Goal: Task Accomplishment & Management: Manage account settings

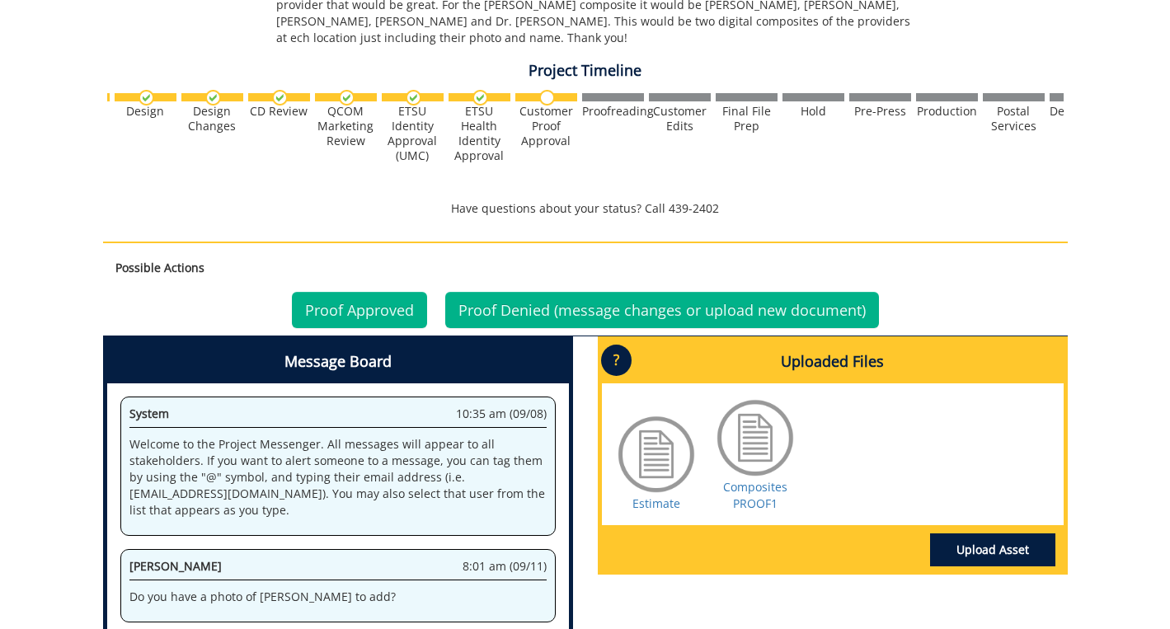
scroll to position [563, 0]
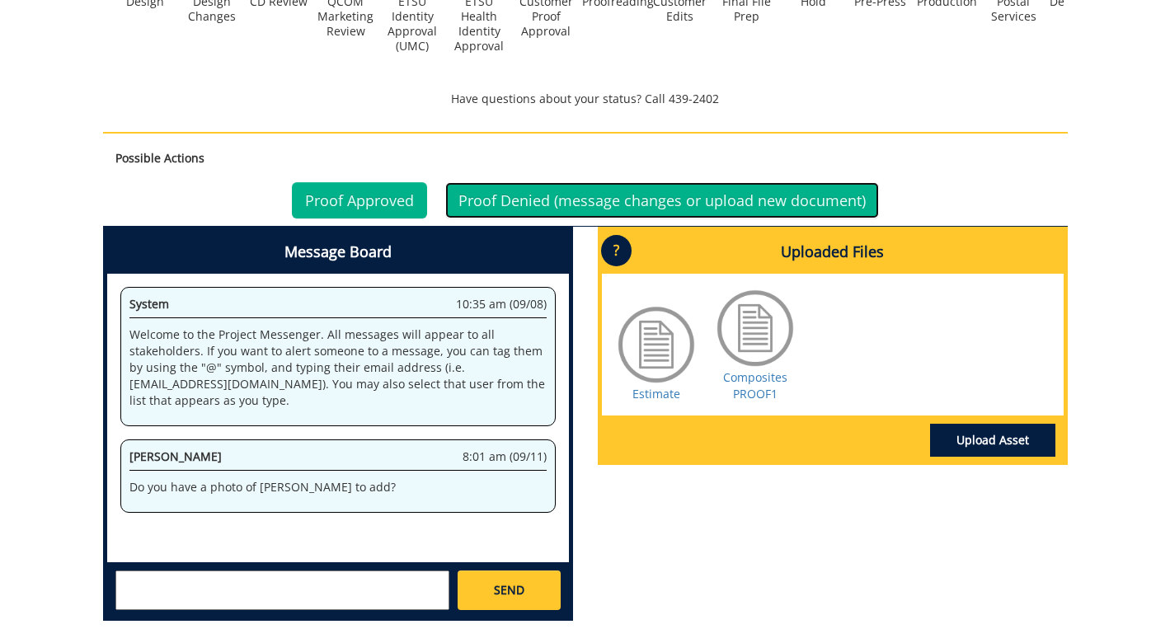
click at [659, 199] on link "Proof Denied (message changes or upload new document)" at bounding box center [662, 200] width 434 height 36
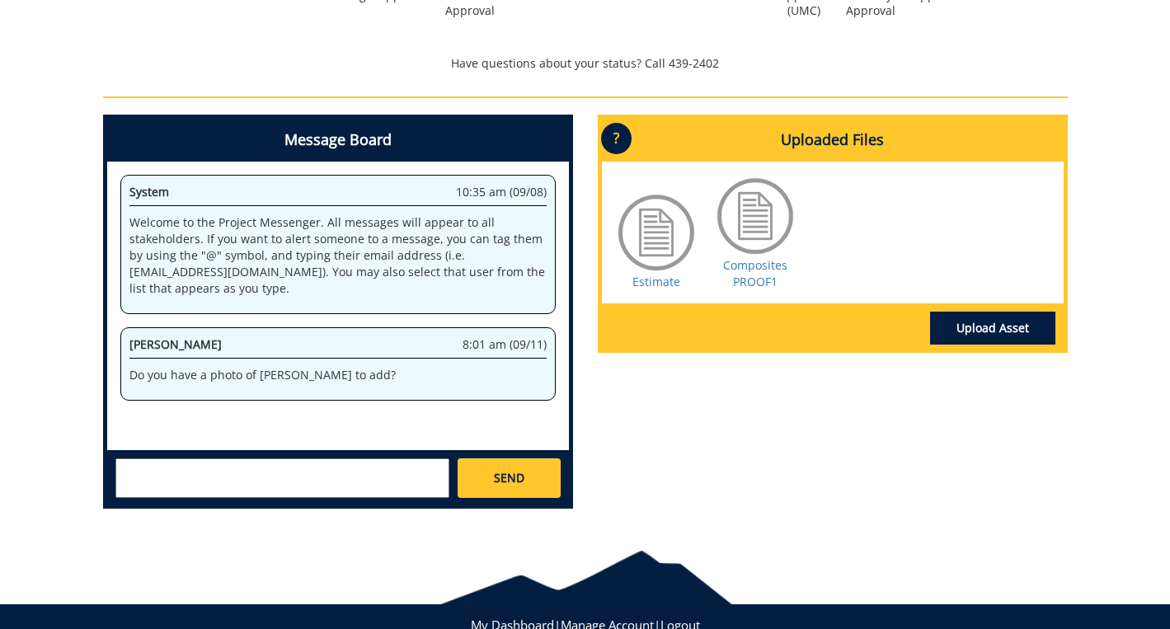
scroll to position [569, 0]
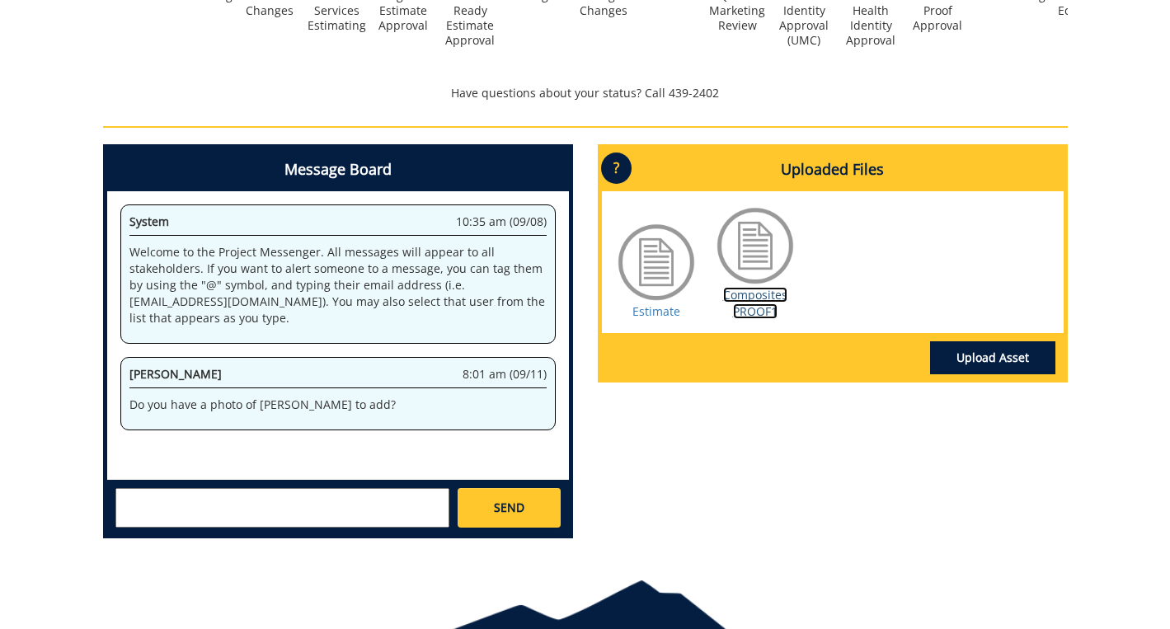
click at [752, 294] on link "Composites PROOF1" at bounding box center [755, 303] width 64 height 32
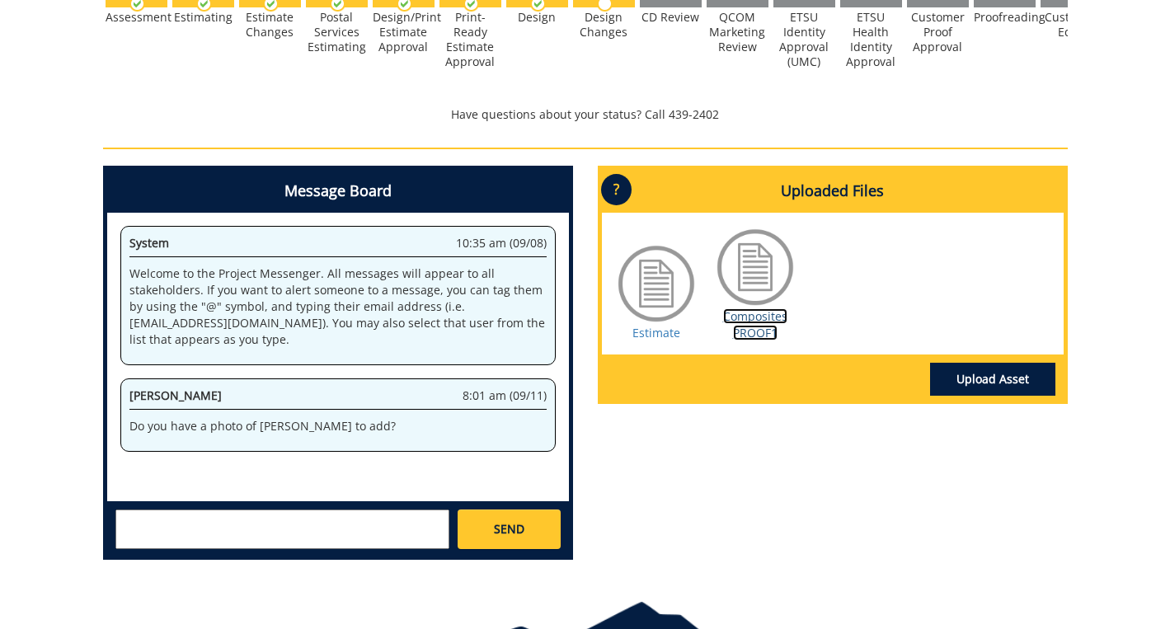
scroll to position [577, 0]
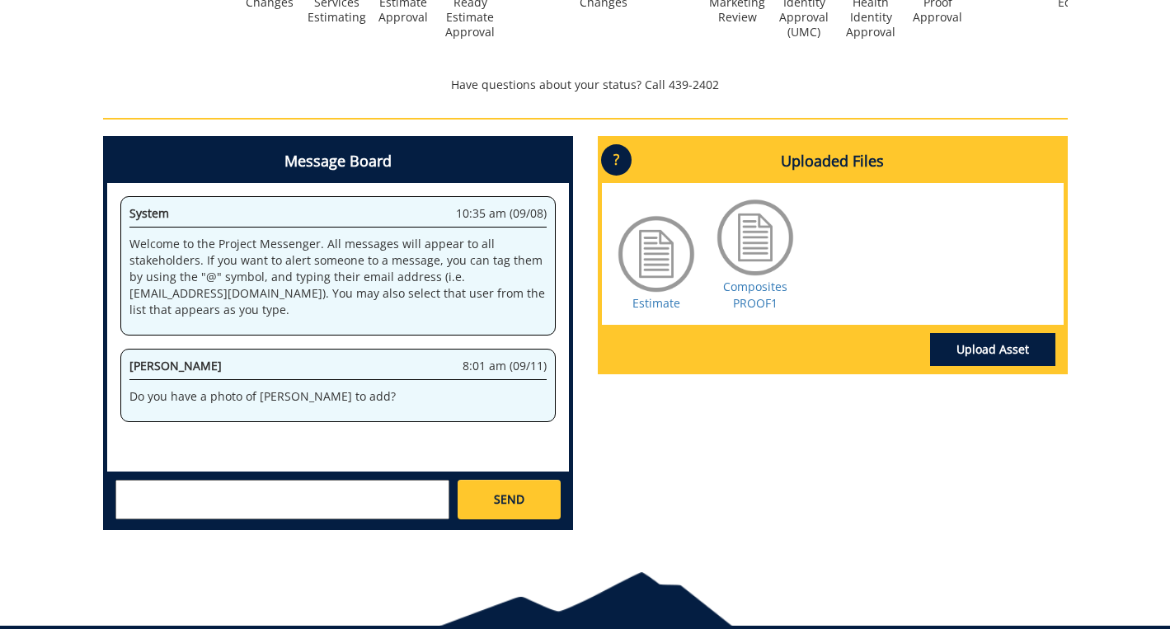
click at [360, 403] on p "Do you have a photo of [PERSON_NAME] to add?" at bounding box center [338, 397] width 417 height 16
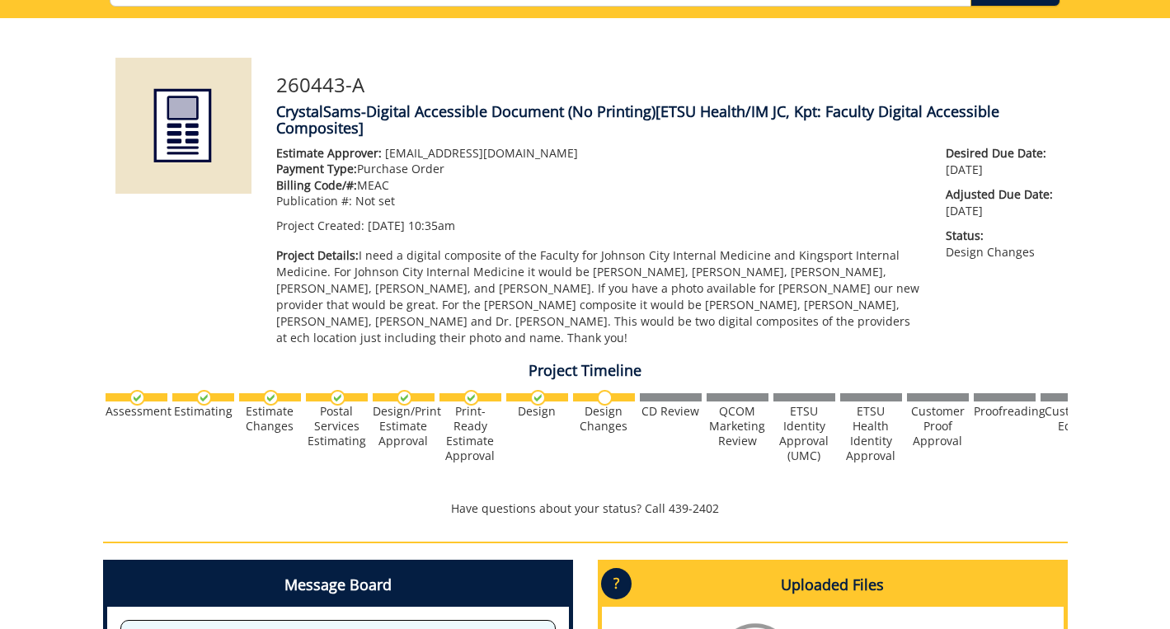
scroll to position [165, 0]
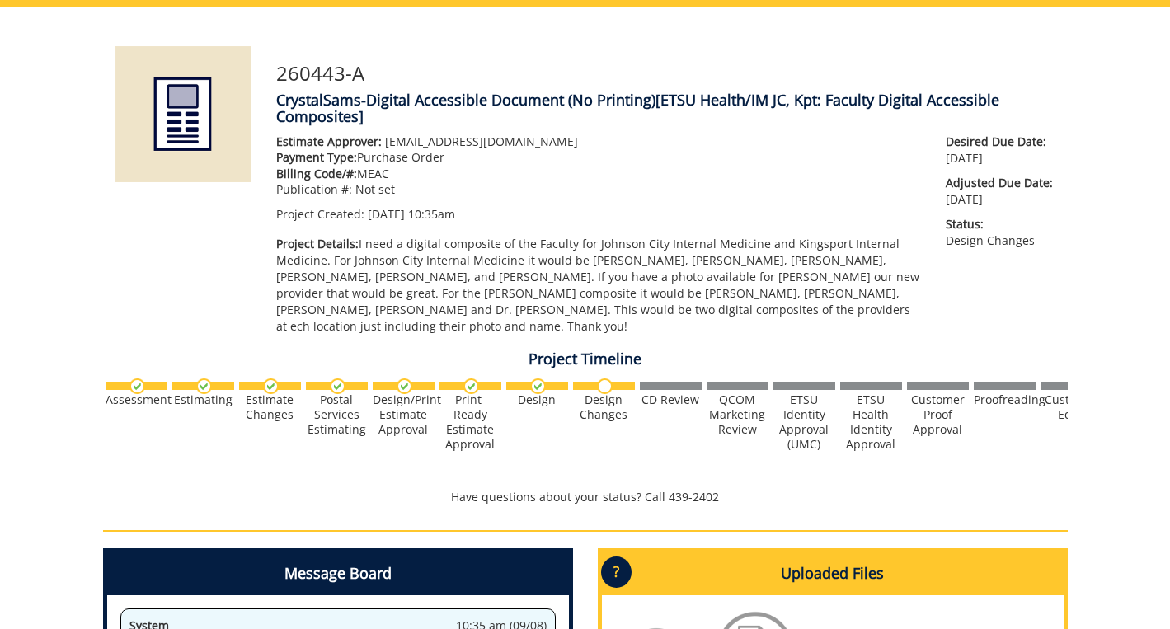
click at [601, 398] on div "Design Changes" at bounding box center [604, 408] width 62 height 30
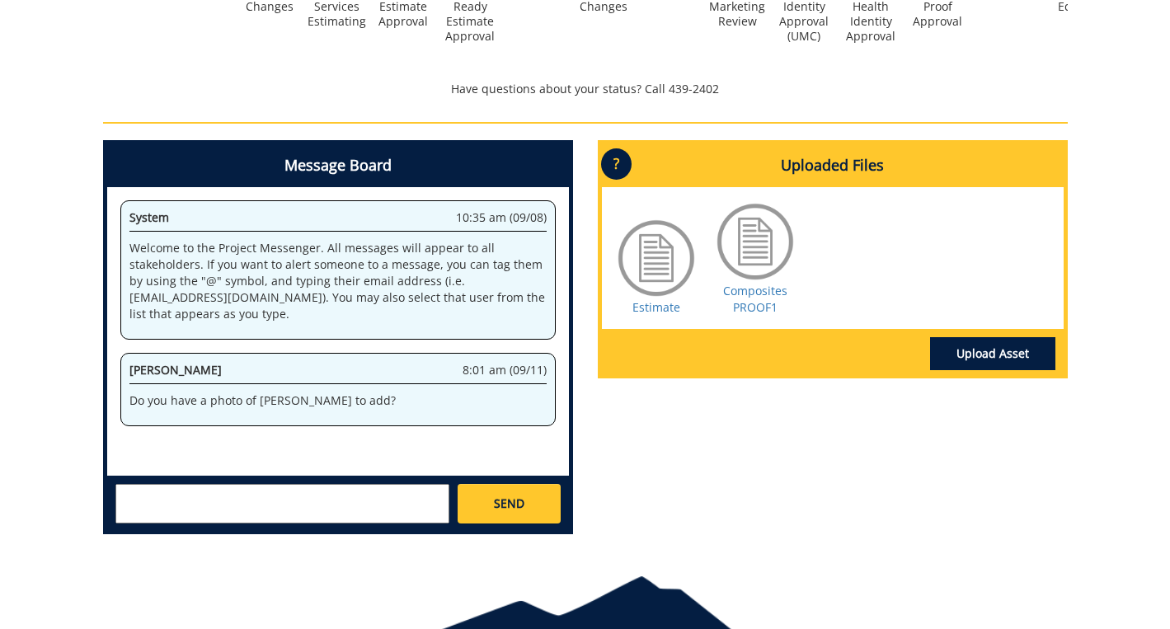
scroll to position [577, 0]
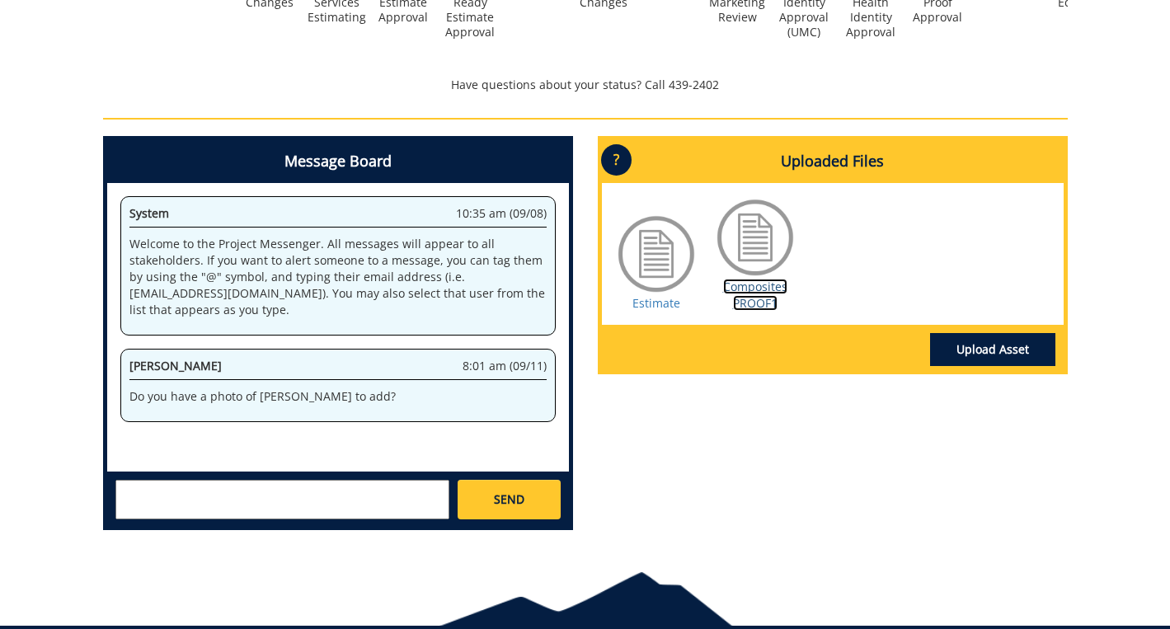
click at [760, 291] on link "Composites PROOF1" at bounding box center [755, 295] width 64 height 32
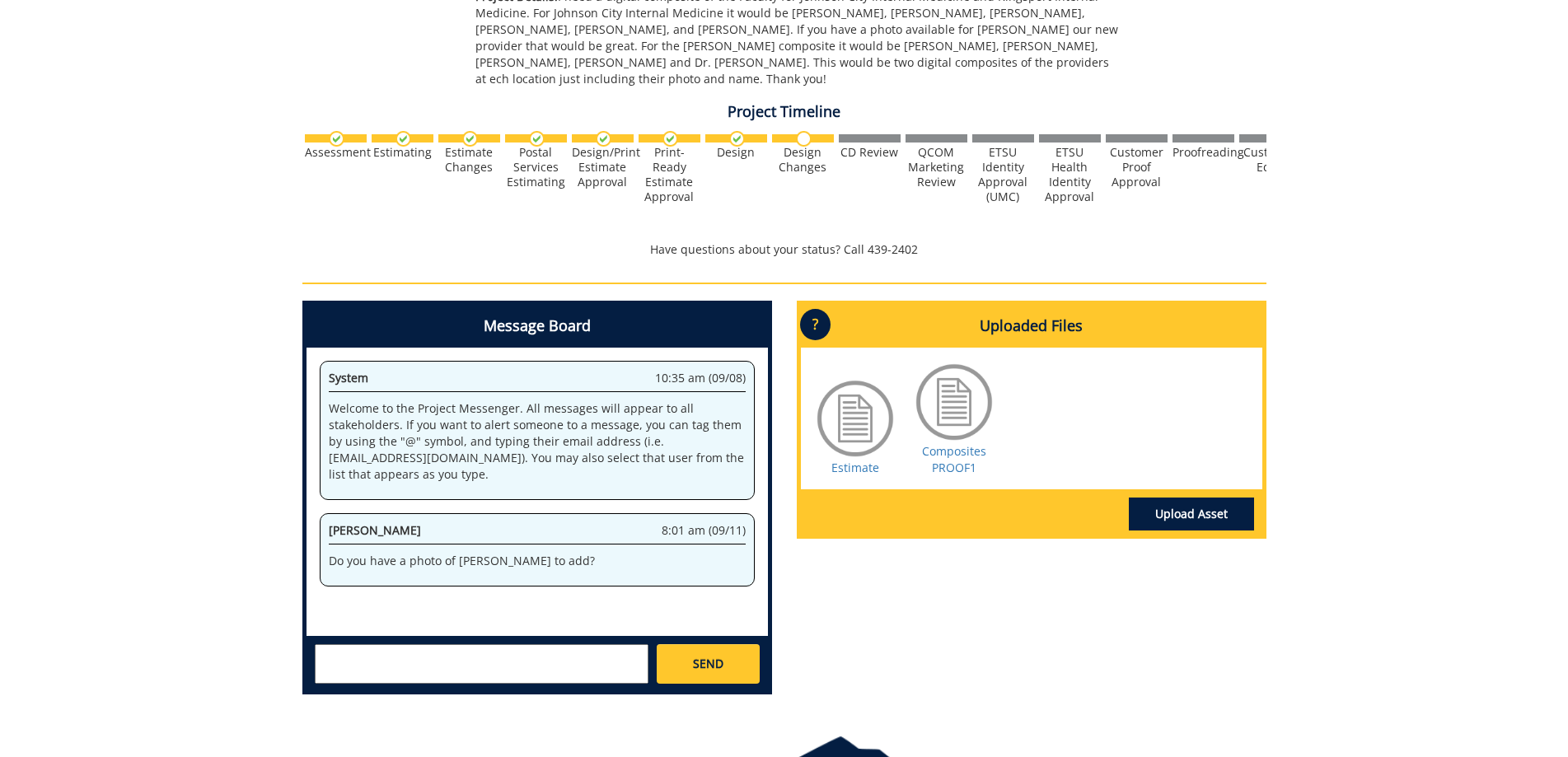
scroll to position [330, 0]
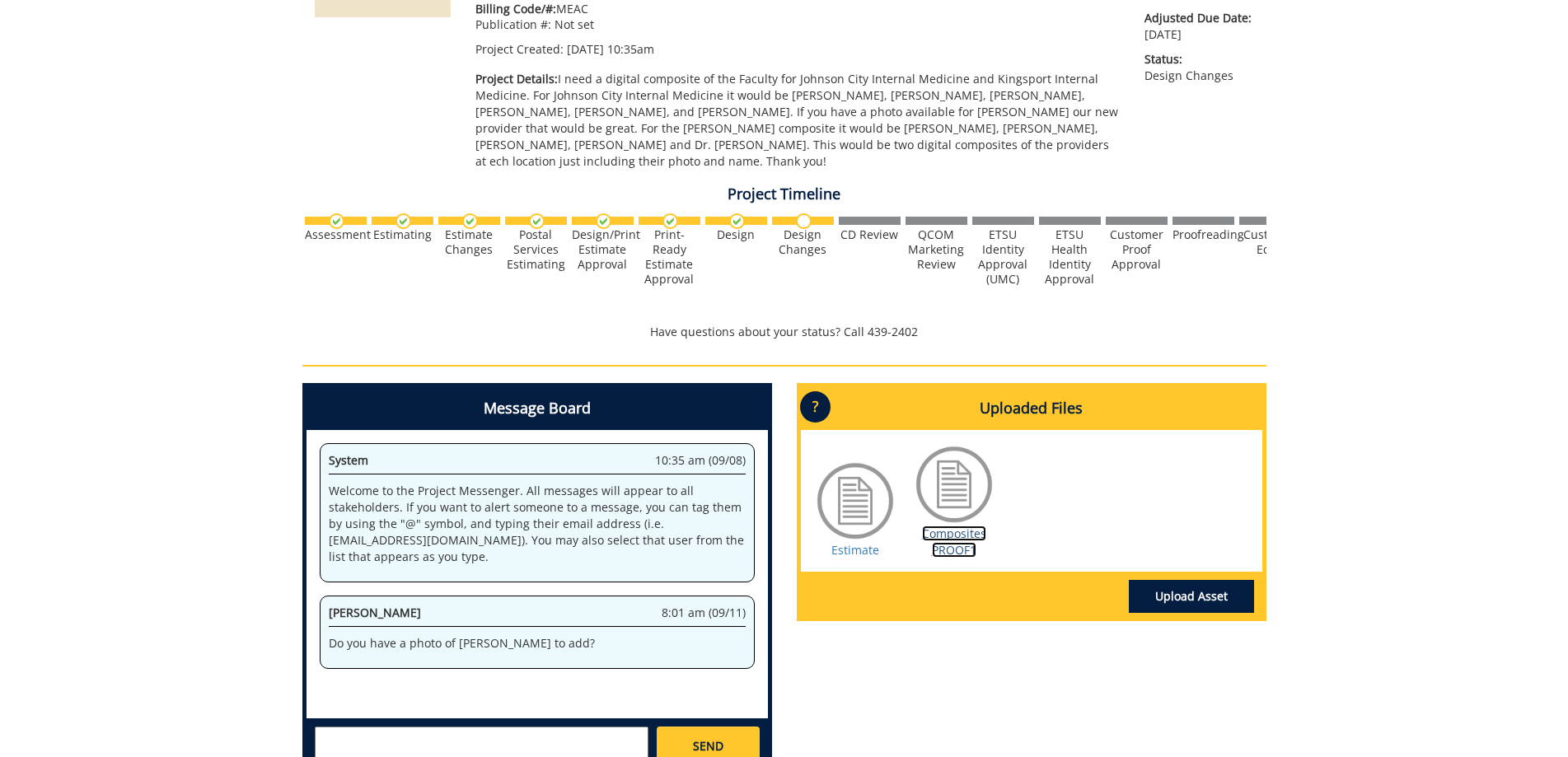
click at [940, 527] on link "Composites PROOF1" at bounding box center [954, 541] width 64 height 32
